Goal: Communication & Community: Answer question/provide support

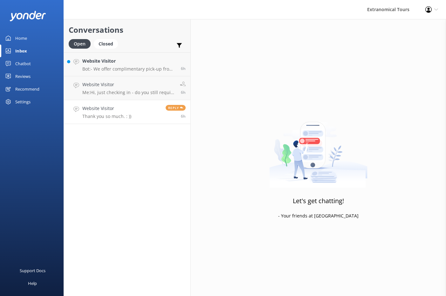
click at [131, 114] on link "Website Visitor Thank you so much. : )) Reply 6h" at bounding box center [127, 112] width 126 height 24
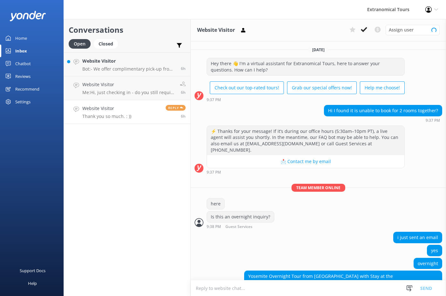
scroll to position [46, 0]
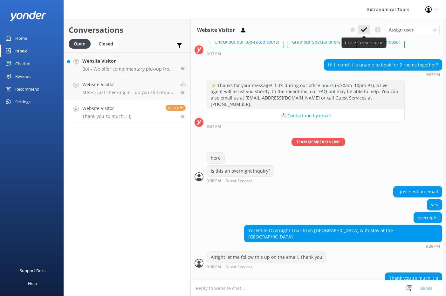
click at [361, 29] on icon at bounding box center [364, 29] width 6 height 6
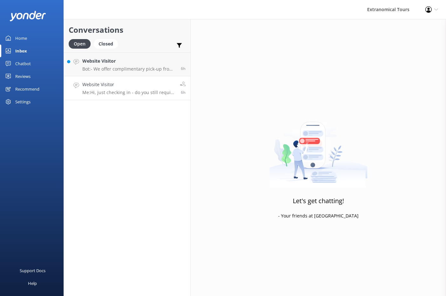
click at [109, 88] on h4 "Website Visitor" at bounding box center [128, 84] width 93 height 7
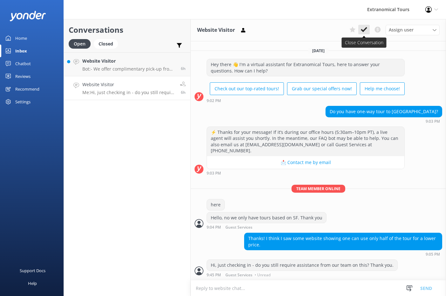
click at [363, 28] on icon at bounding box center [364, 29] width 6 height 6
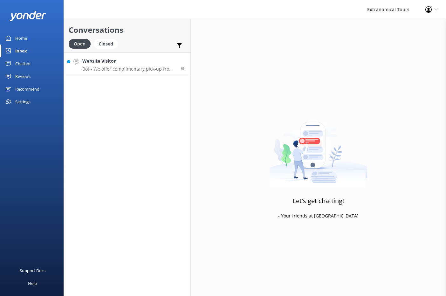
click at [123, 60] on h4 "Website Visitor" at bounding box center [129, 60] width 94 height 7
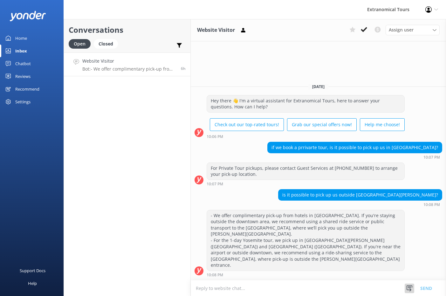
click at [407, 286] on icon at bounding box center [409, 288] width 6 height 6
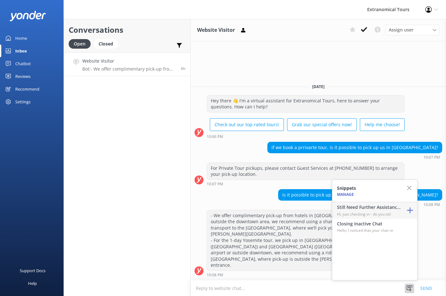
click at [380, 213] on p "Hi, just checking in - do you stil" at bounding box center [369, 214] width 64 height 6
type textarea "Hi, just checking in - do you still require assistance from our team on this? T…"
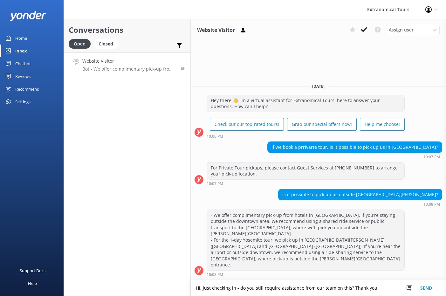
click at [427, 289] on button "Send" at bounding box center [426, 288] width 24 height 16
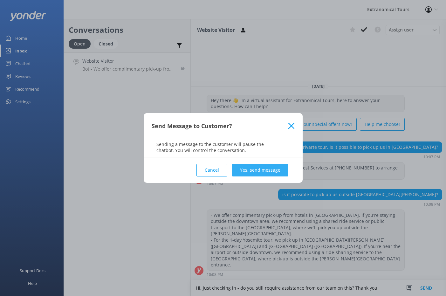
click at [254, 168] on button "Yes, send message" at bounding box center [260, 170] width 56 height 13
